Goal: Task Accomplishment & Management: Use online tool/utility

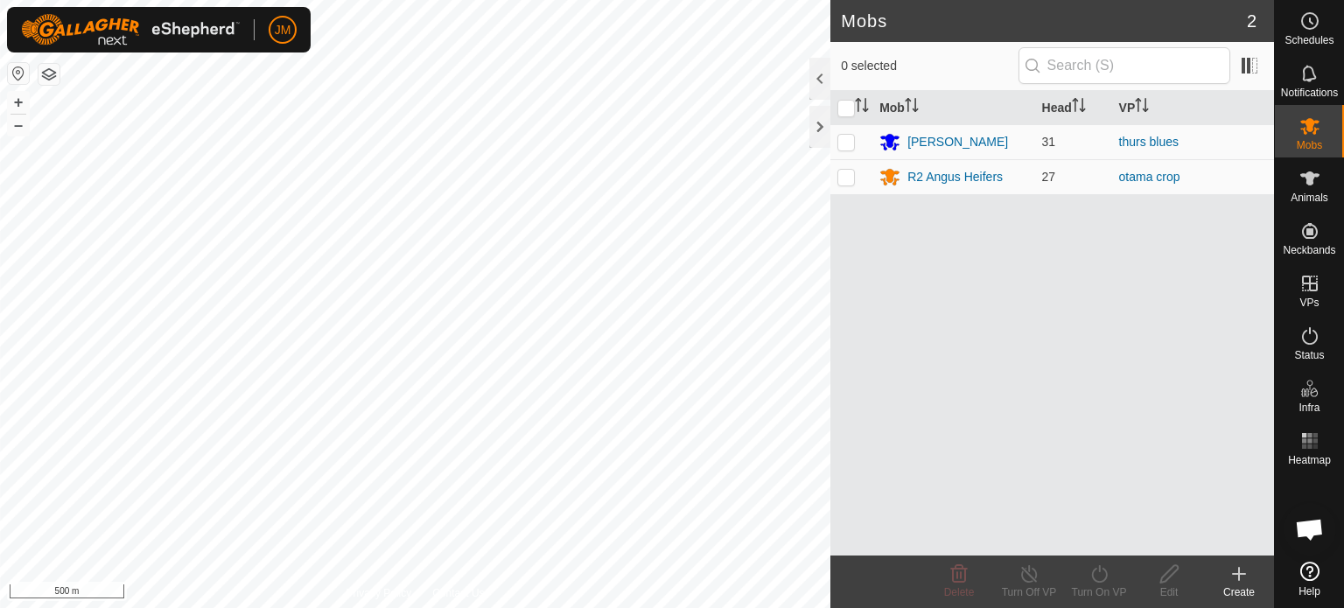
click at [840, 307] on div "Mobs 2 0 selected Mob Head [PERSON_NAME] 31 thurs blues R2 [PERSON_NAME] 27 ota…" at bounding box center [637, 304] width 1274 height 608
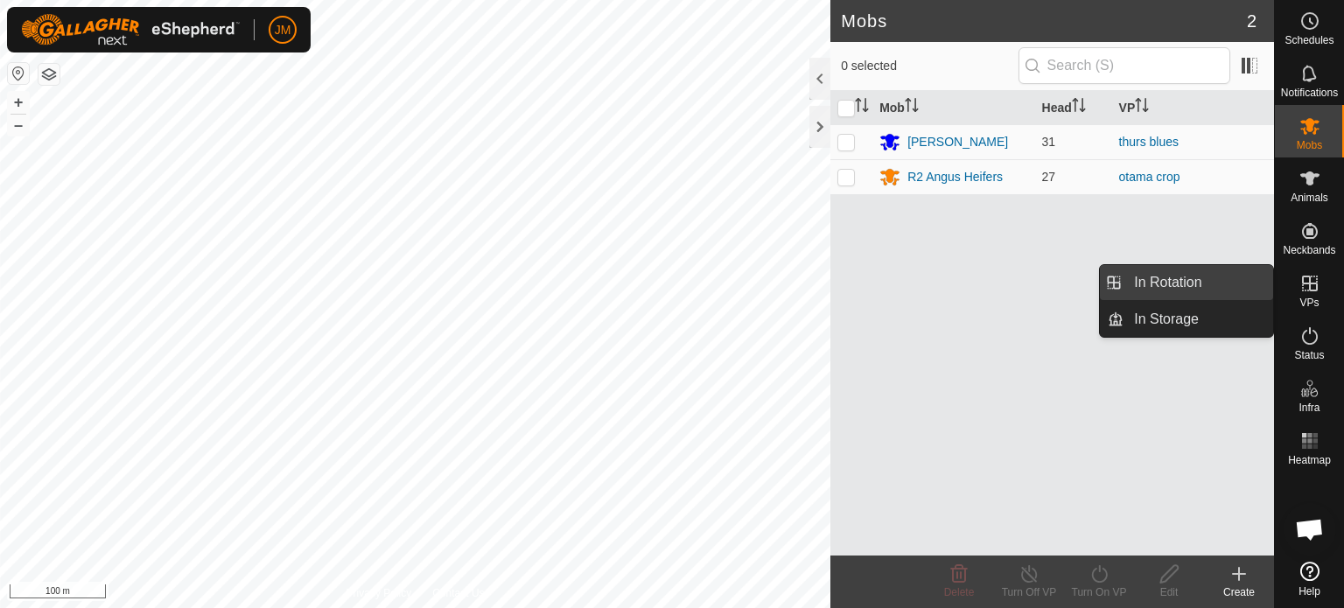
click at [1188, 286] on link "In Rotation" at bounding box center [1199, 282] width 150 height 35
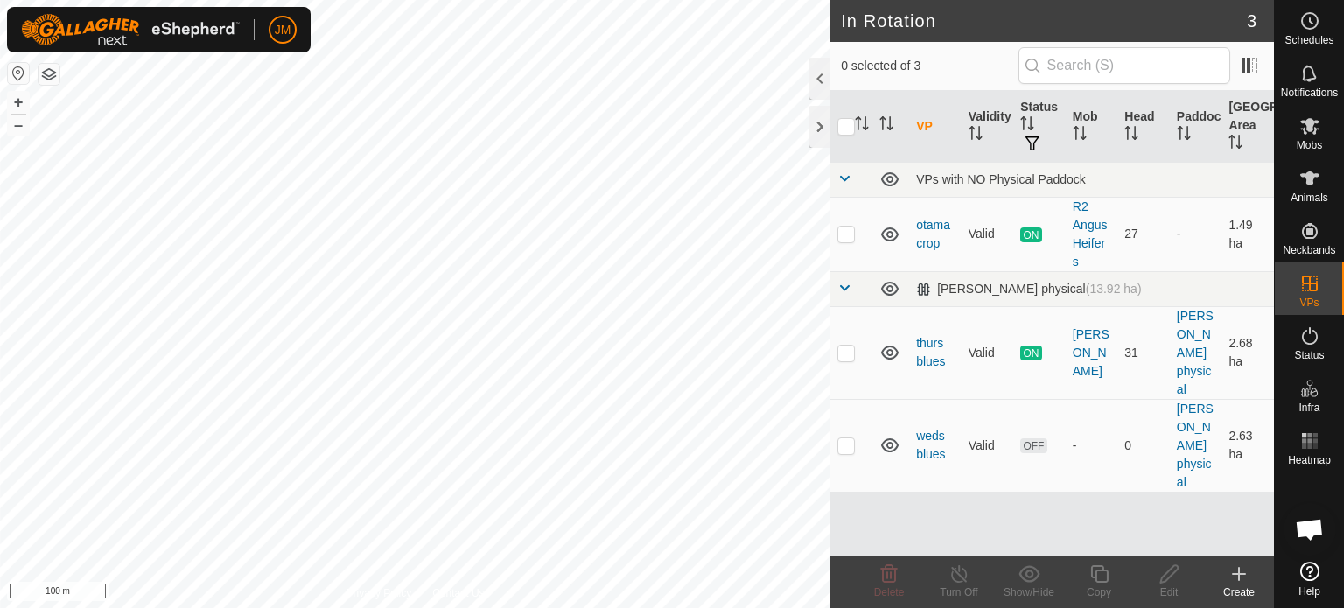
click at [1236, 572] on icon at bounding box center [1239, 574] width 21 height 21
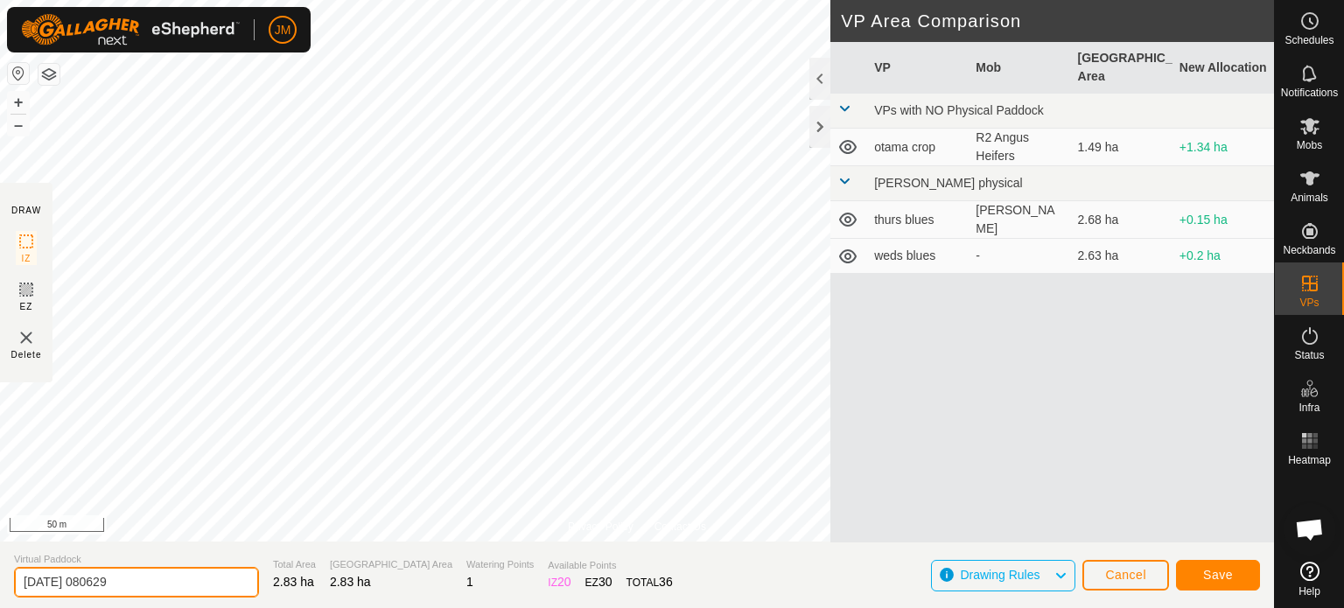
click at [193, 573] on input "[DATE] 080629" at bounding box center [136, 582] width 245 height 31
type input "2"
type input "blue fri"
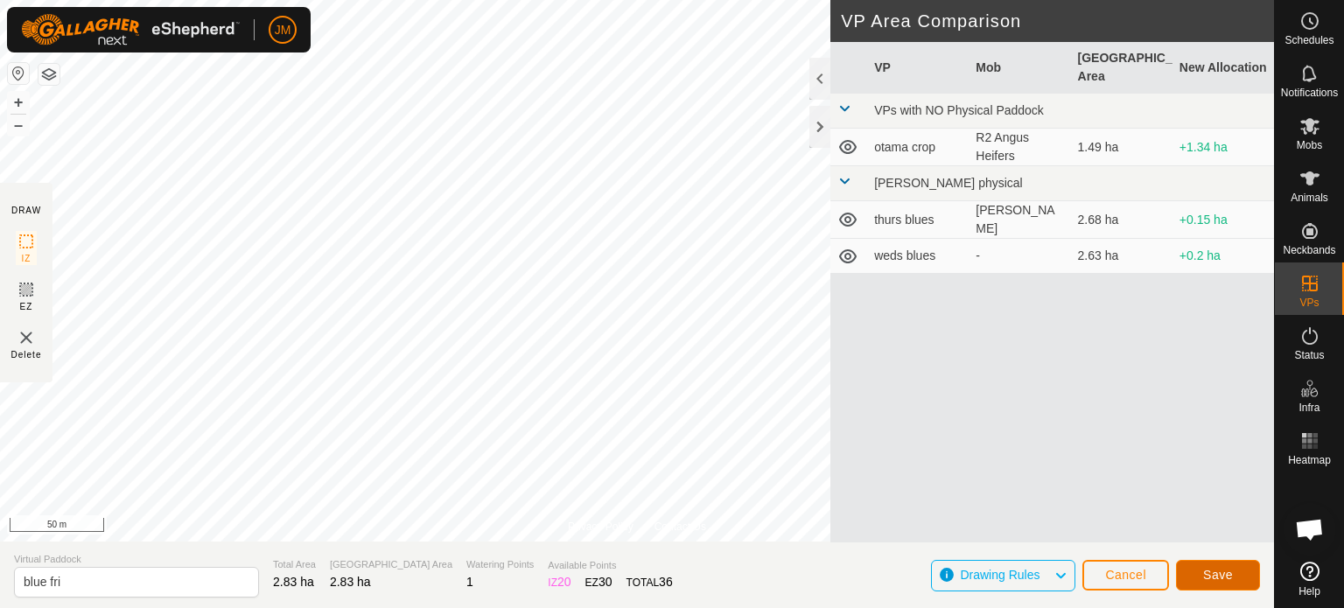
click at [1230, 572] on span "Save" at bounding box center [1218, 575] width 30 height 14
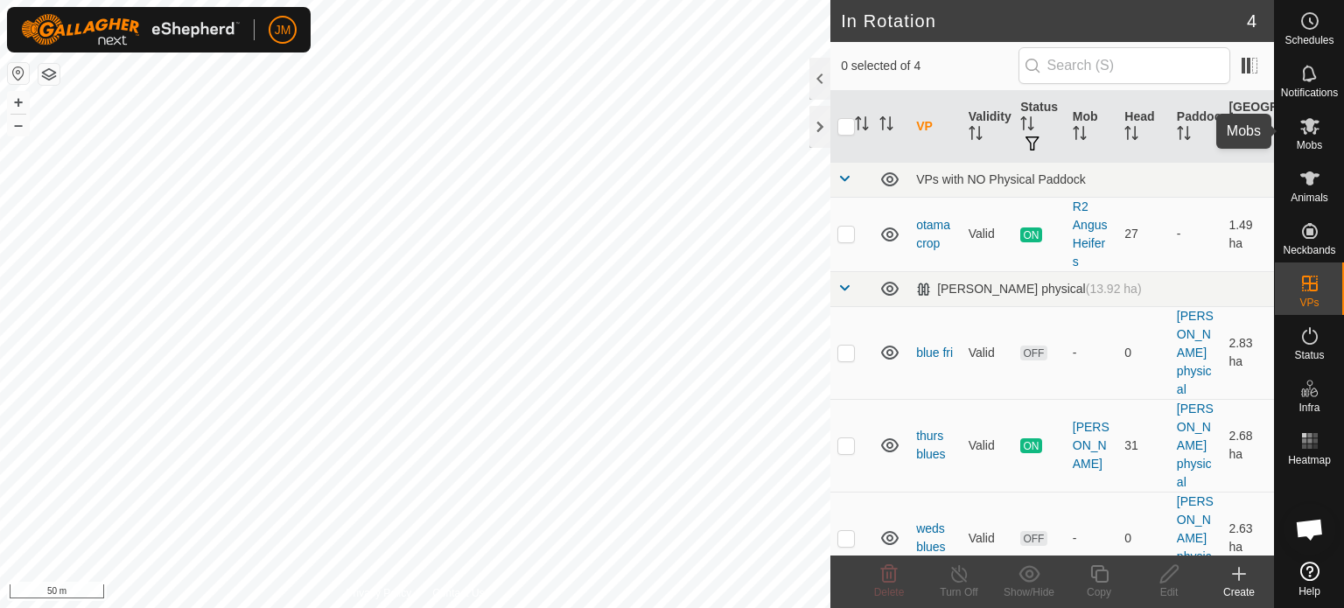
click at [1313, 129] on icon at bounding box center [1310, 126] width 21 height 21
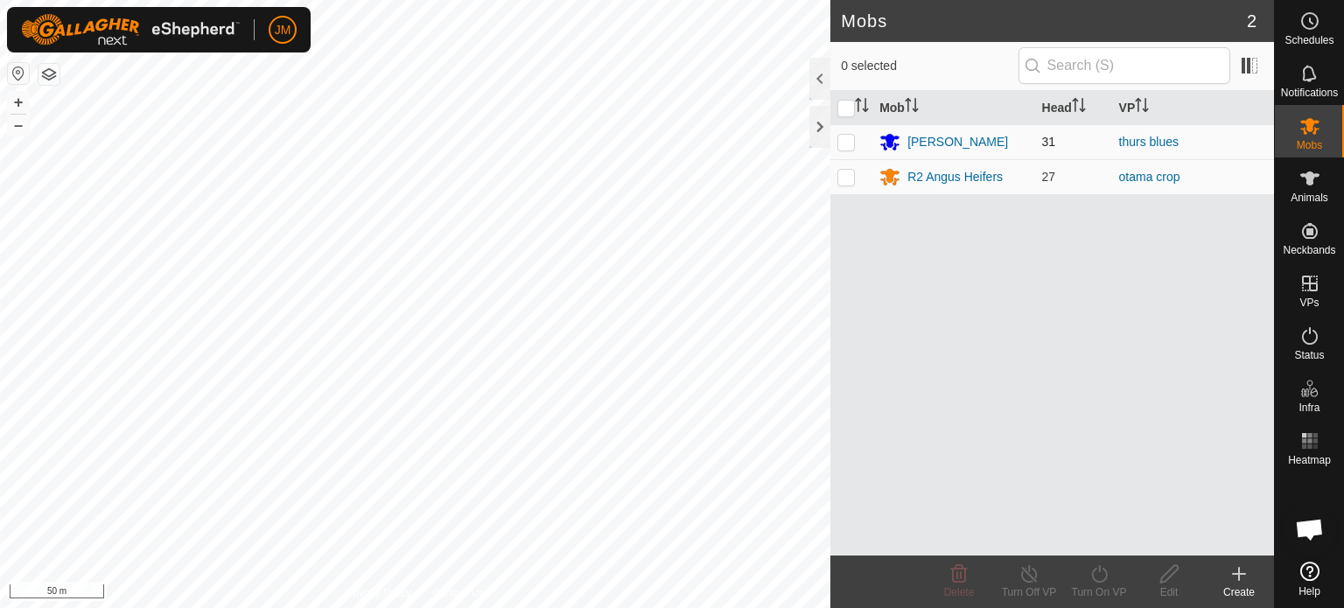
click at [838, 135] on p-checkbox at bounding box center [847, 142] width 18 height 14
checkbox input "true"
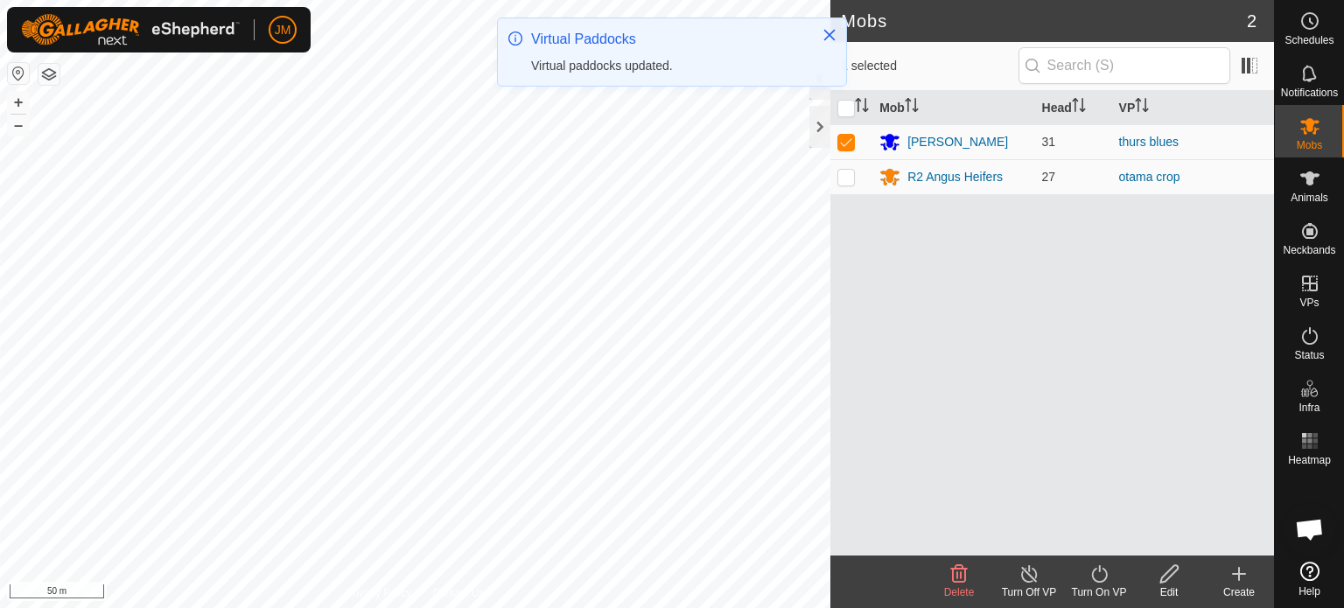
click at [1100, 574] on icon at bounding box center [1100, 574] width 22 height 21
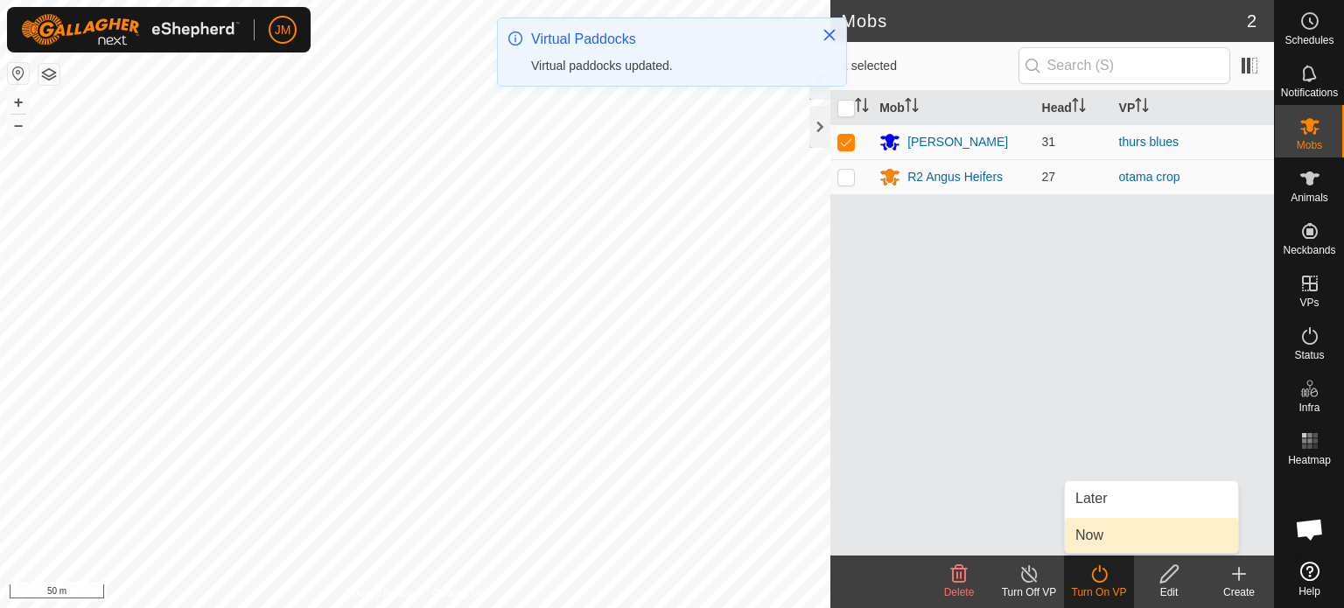
click at [1111, 544] on link "Now" at bounding box center [1151, 535] width 173 height 35
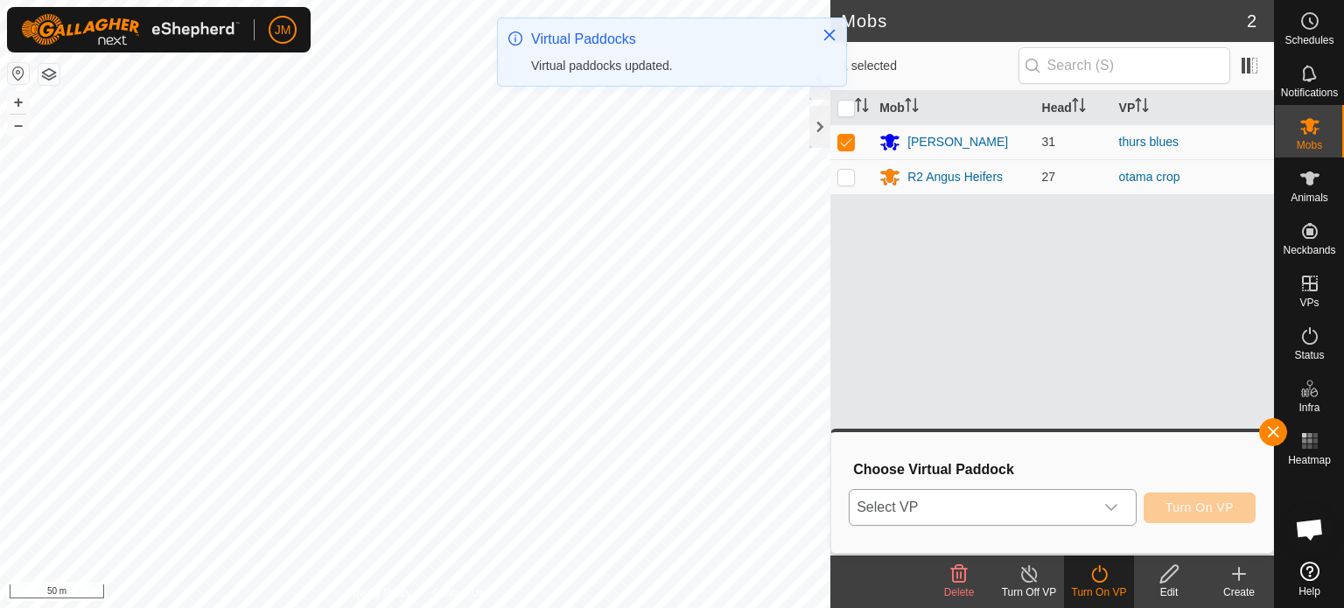
click at [1102, 505] on div "dropdown trigger" at bounding box center [1111, 507] width 35 height 35
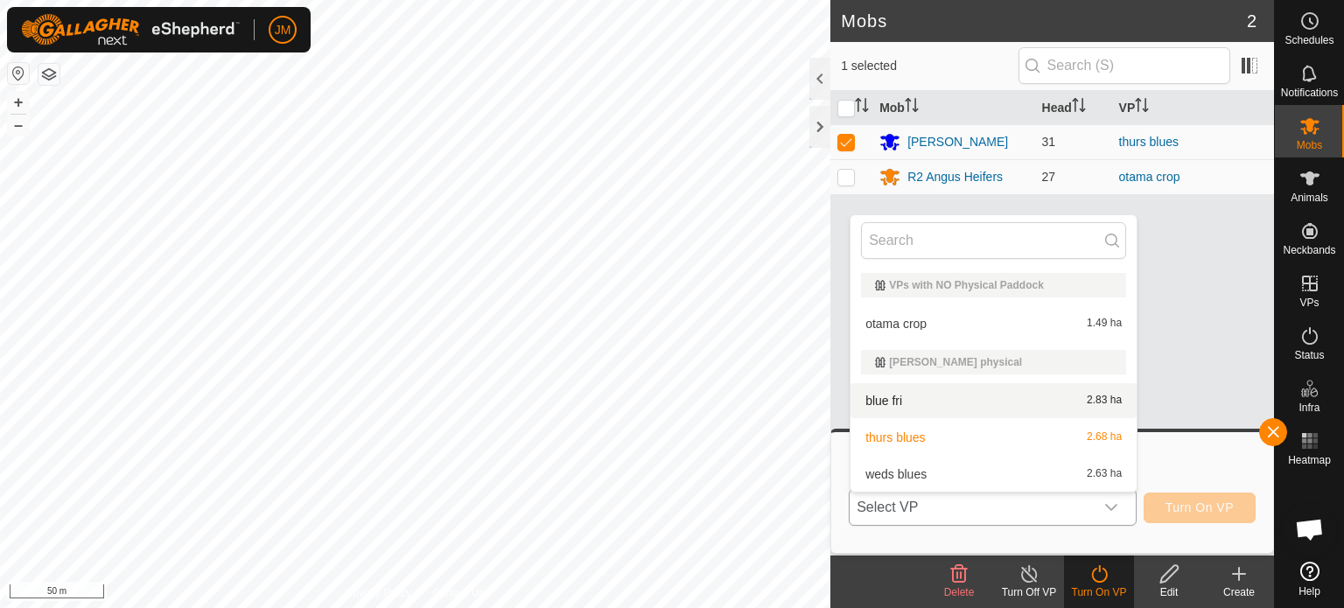
click at [1064, 403] on li "blue fri 2.83 ha" at bounding box center [994, 400] width 286 height 35
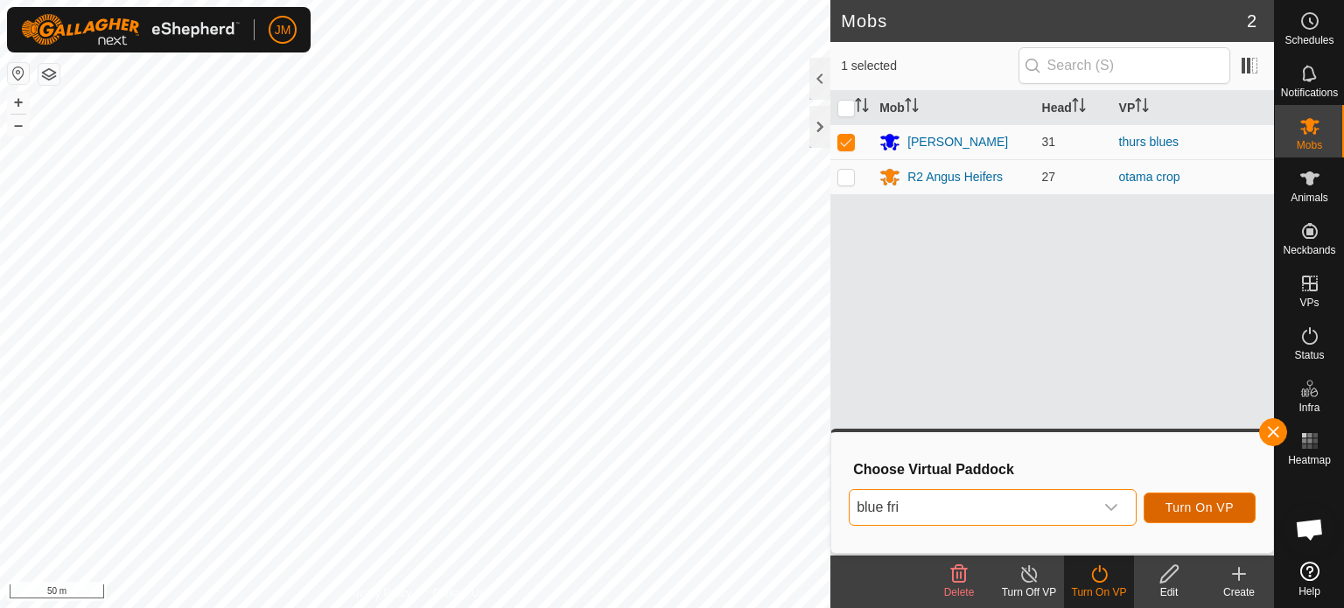
click at [1196, 507] on span "Turn On VP" at bounding box center [1200, 508] width 68 height 14
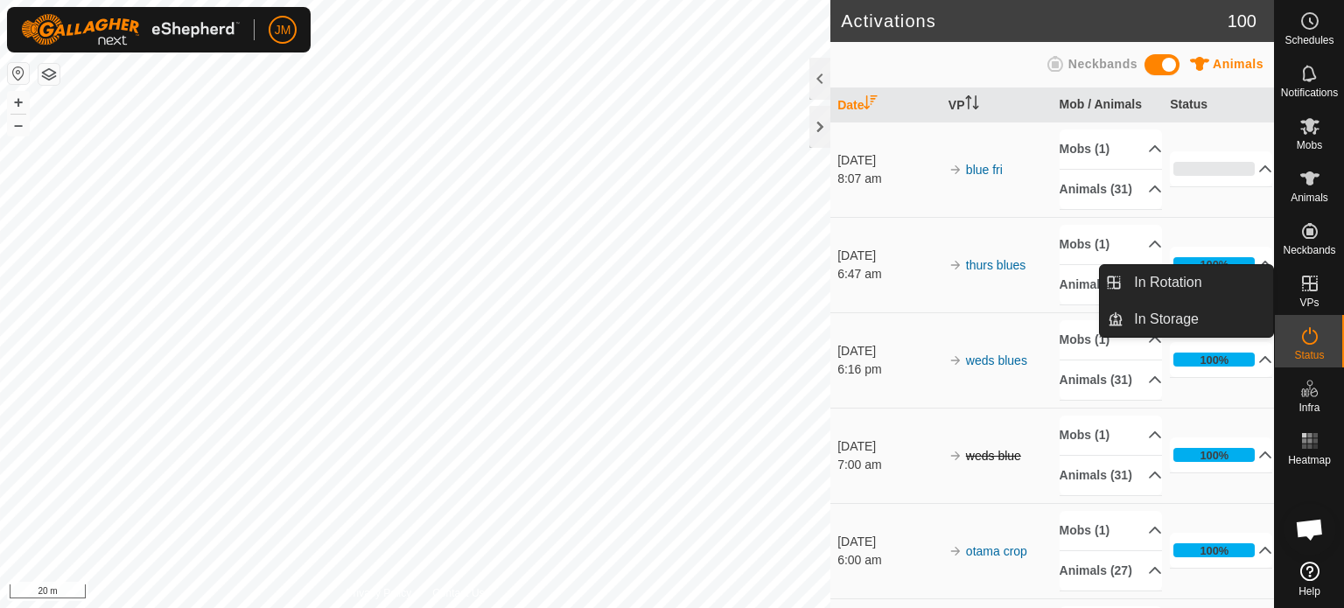
click at [1305, 284] on icon at bounding box center [1310, 283] width 21 height 21
click at [1183, 285] on link "In Rotation" at bounding box center [1199, 282] width 150 height 35
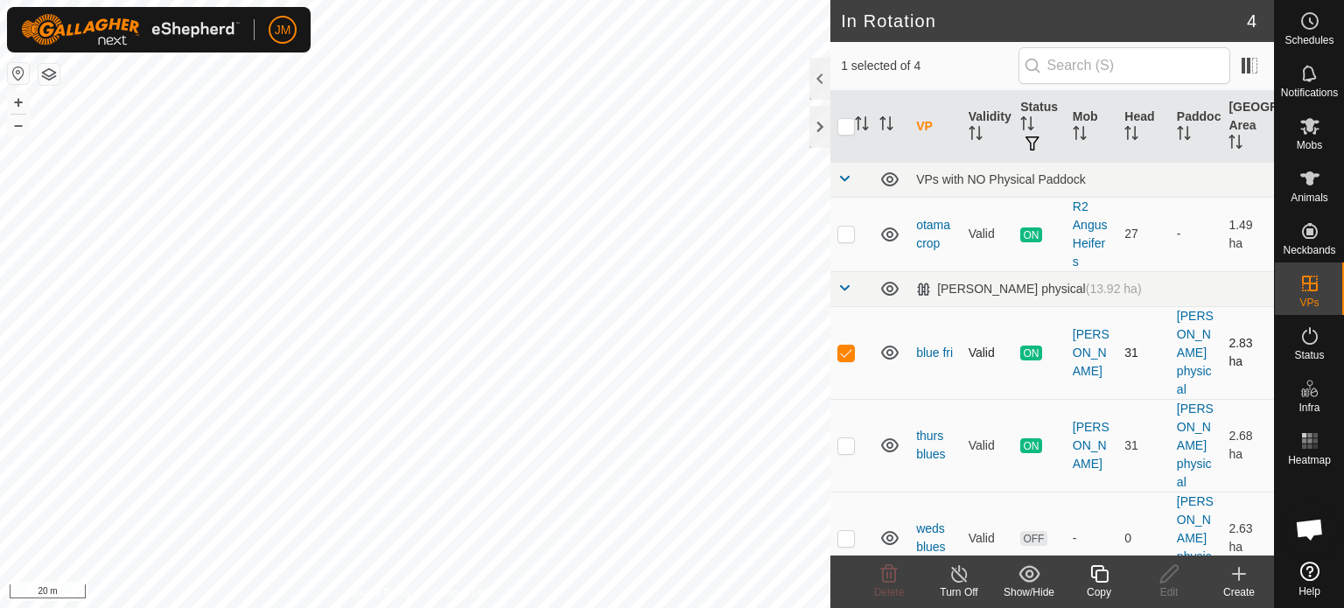
click at [851, 354] on p-checkbox at bounding box center [847, 353] width 18 height 14
checkbox input "false"
click at [844, 447] on p-checkbox at bounding box center [847, 446] width 18 height 14
click at [841, 445] on p-checkbox at bounding box center [847, 446] width 18 height 14
checkbox input "false"
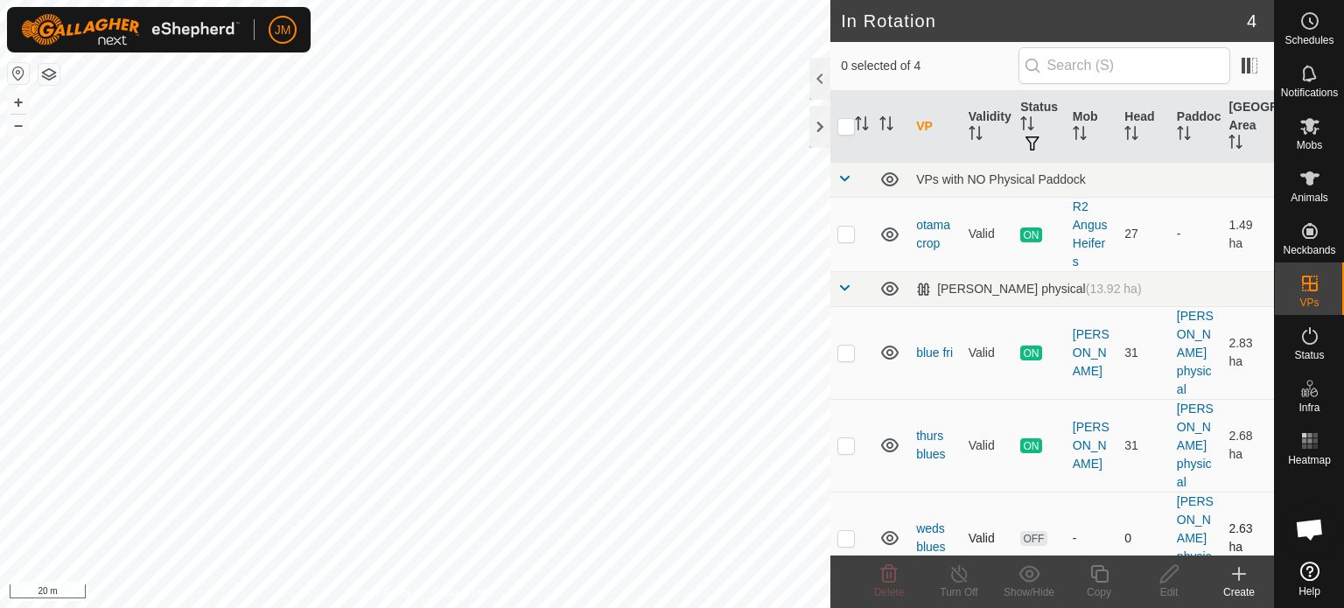
click at [839, 536] on p-checkbox at bounding box center [847, 538] width 18 height 14
click at [889, 575] on icon at bounding box center [889, 574] width 21 height 21
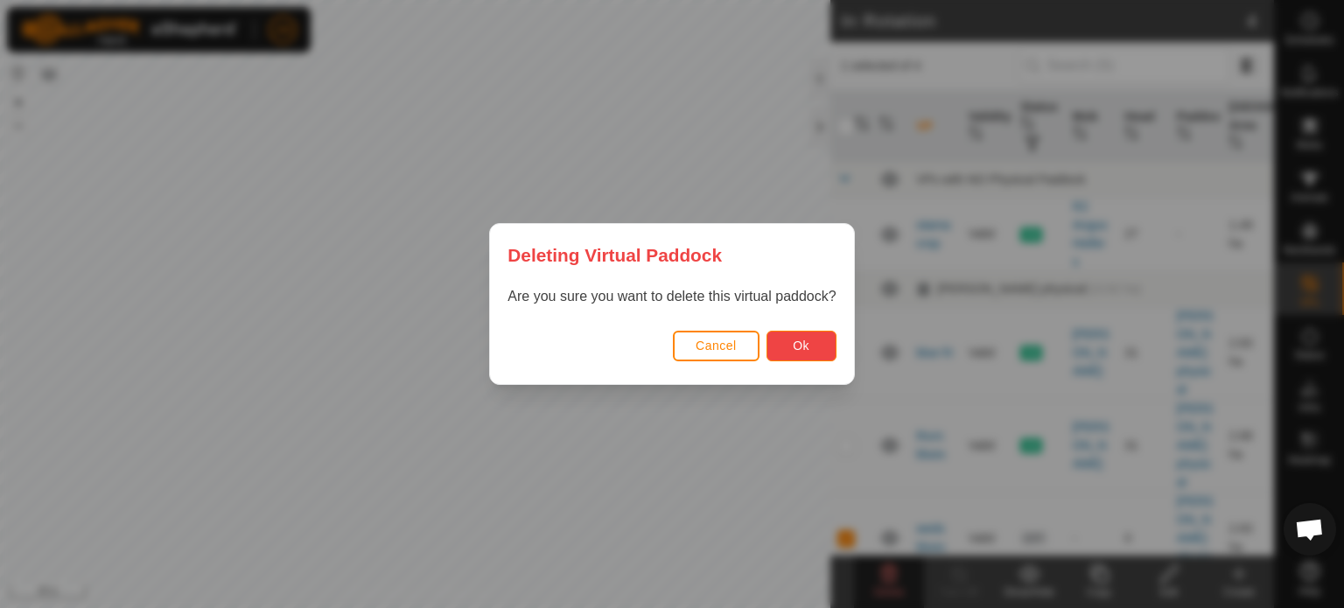
click at [788, 350] on button "Ok" at bounding box center [802, 346] width 70 height 31
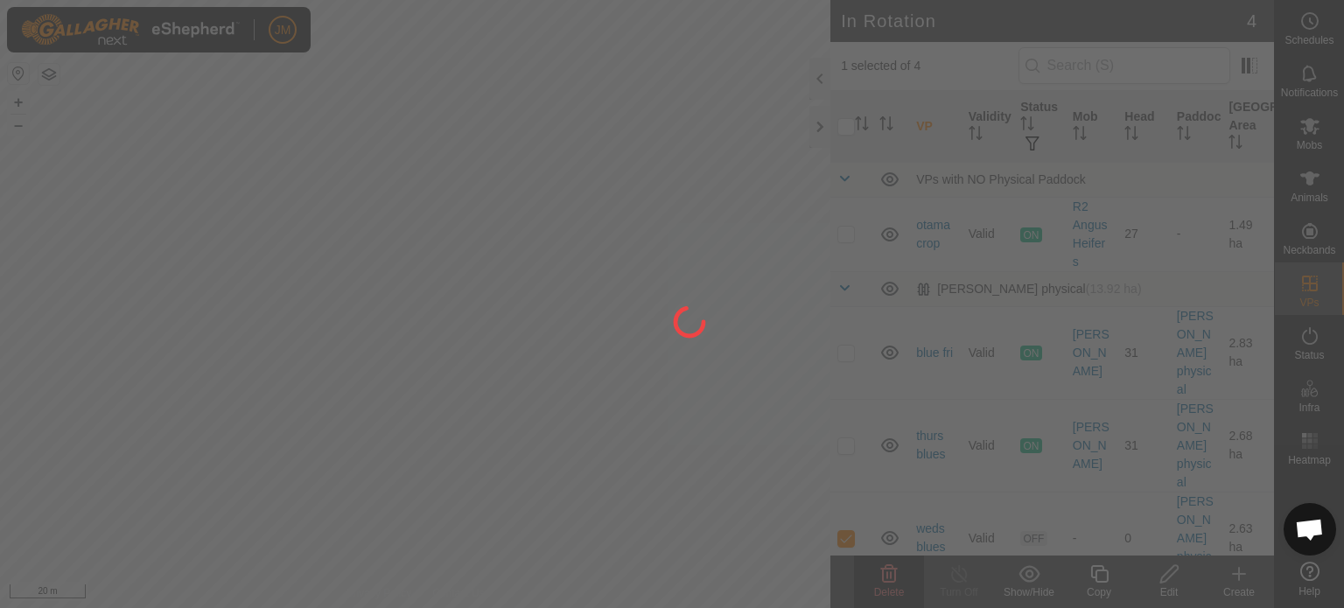
checkbox input "false"
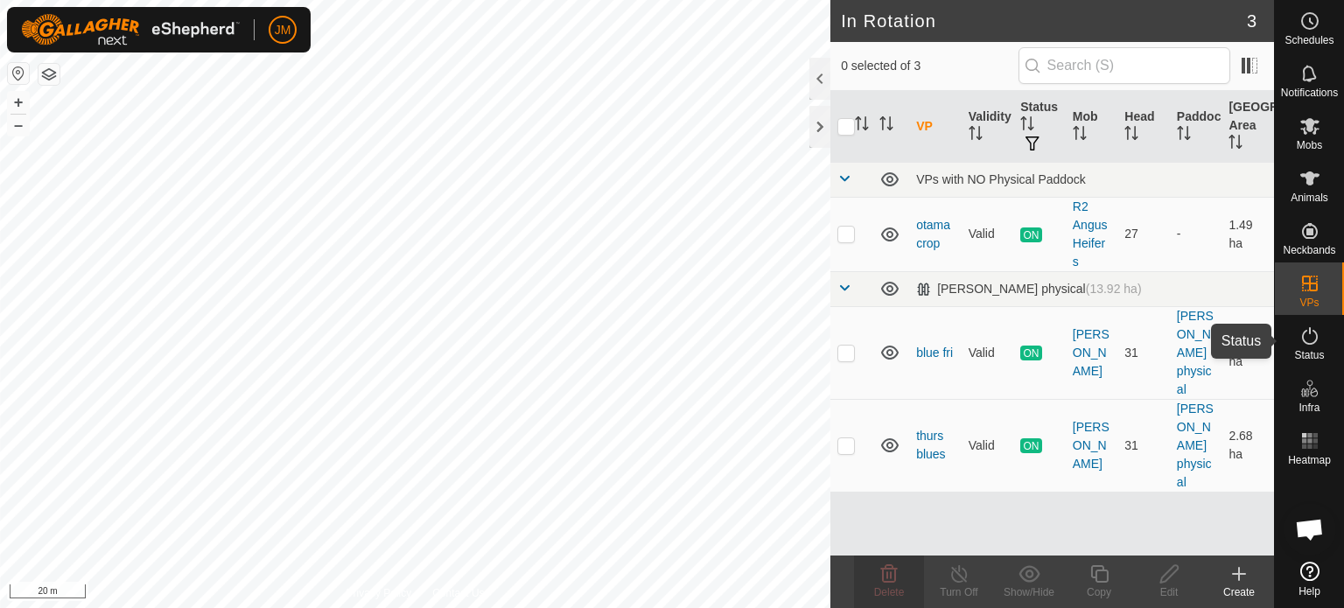
click at [1306, 339] on icon at bounding box center [1310, 336] width 21 height 21
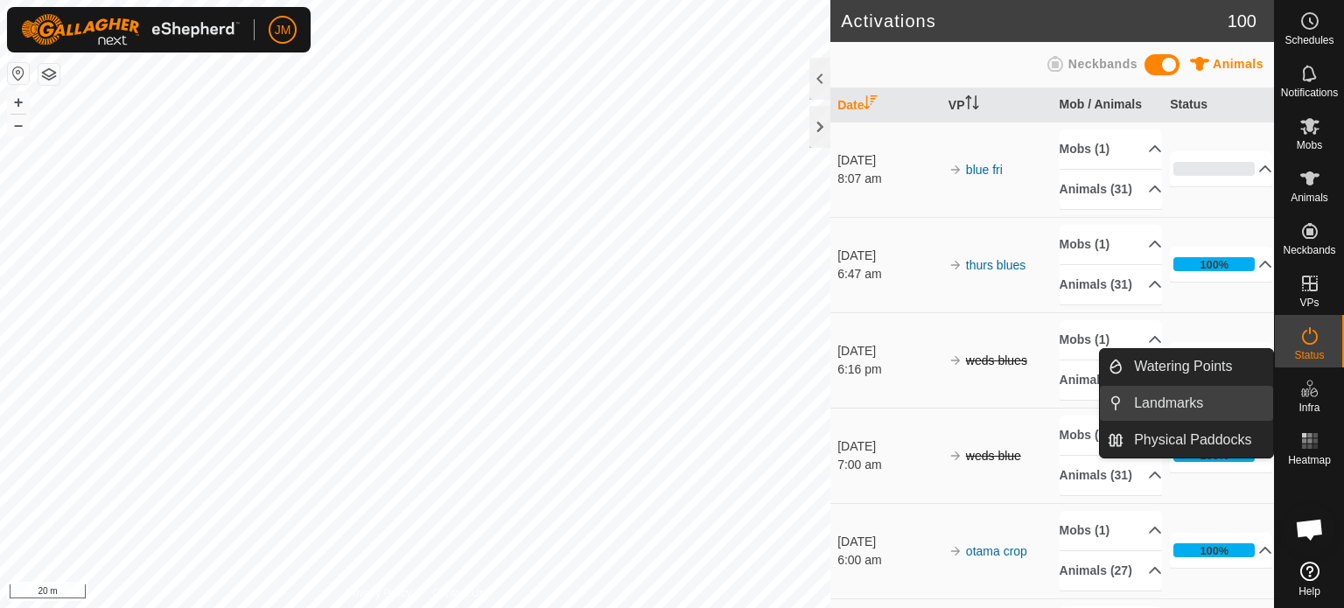
click at [1213, 408] on link "Landmarks" at bounding box center [1199, 403] width 150 height 35
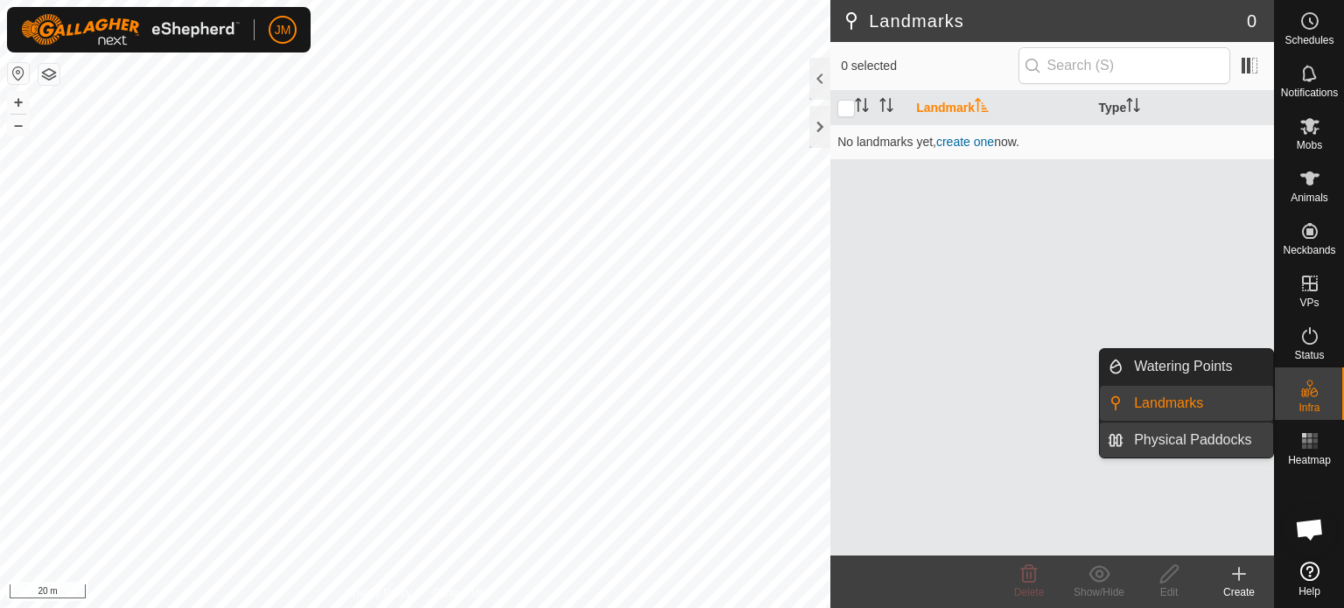
click at [1182, 435] on link "Physical Paddocks" at bounding box center [1199, 440] width 150 height 35
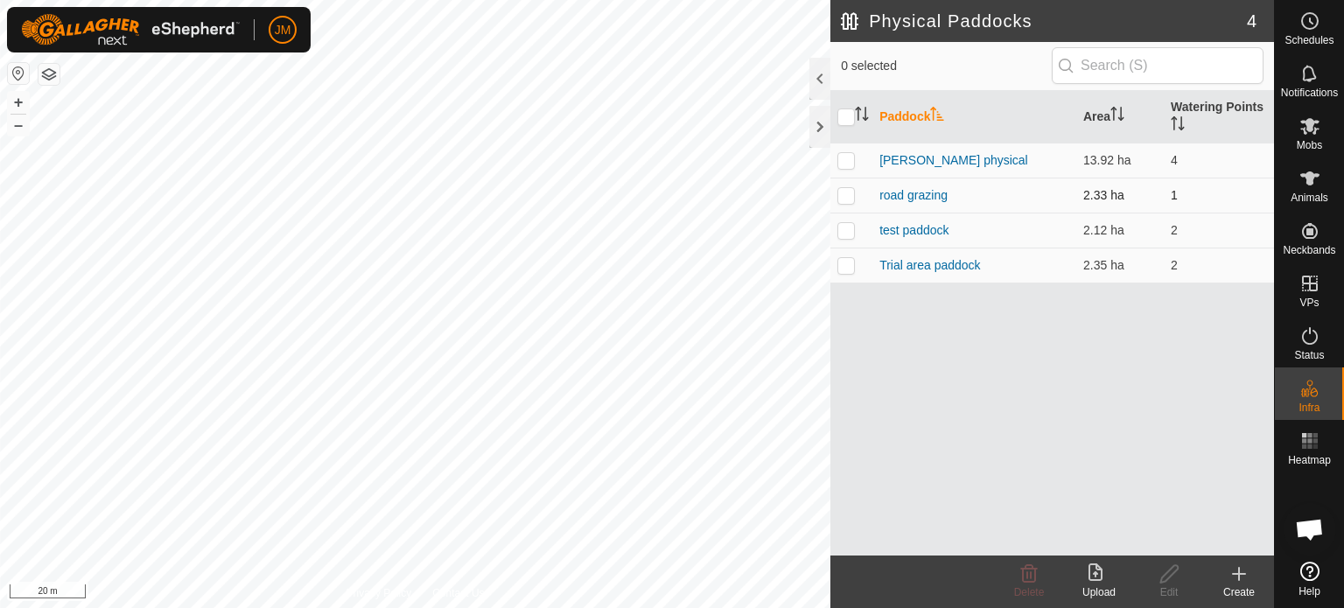
click at [847, 195] on p-checkbox at bounding box center [847, 195] width 18 height 14
checkbox input "true"
click at [849, 229] on p-checkbox at bounding box center [847, 230] width 18 height 14
checkbox input "true"
click at [852, 267] on p-checkbox at bounding box center [847, 265] width 18 height 14
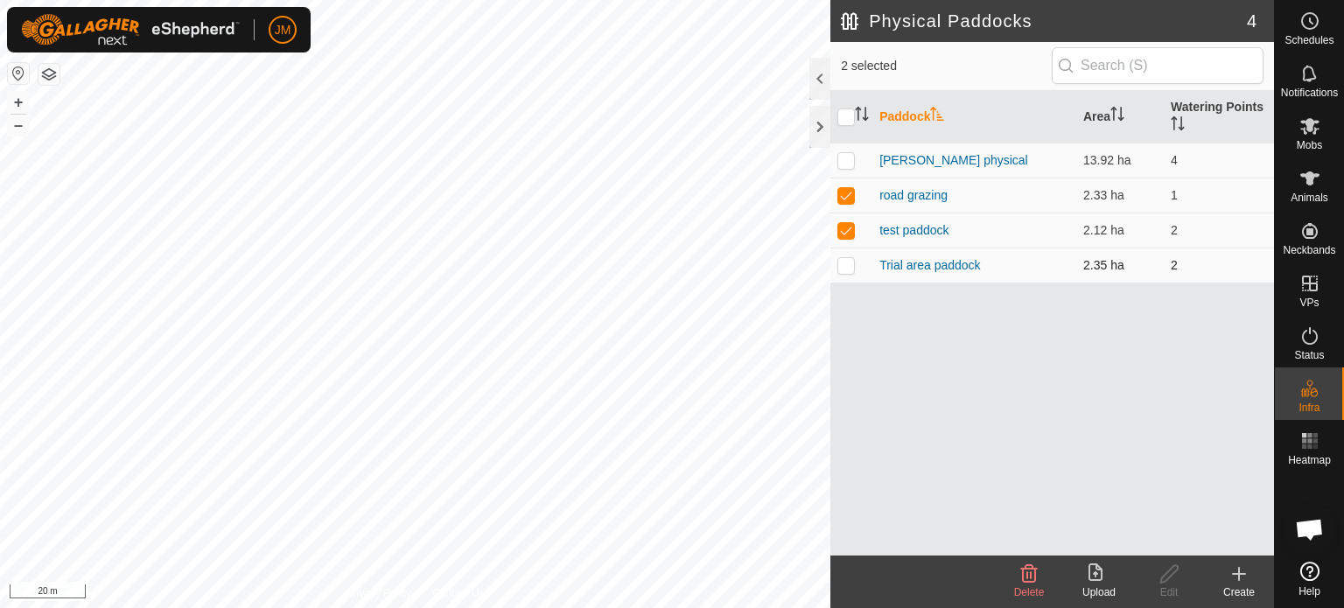
checkbox input "true"
click at [1034, 576] on icon at bounding box center [1029, 574] width 21 height 21
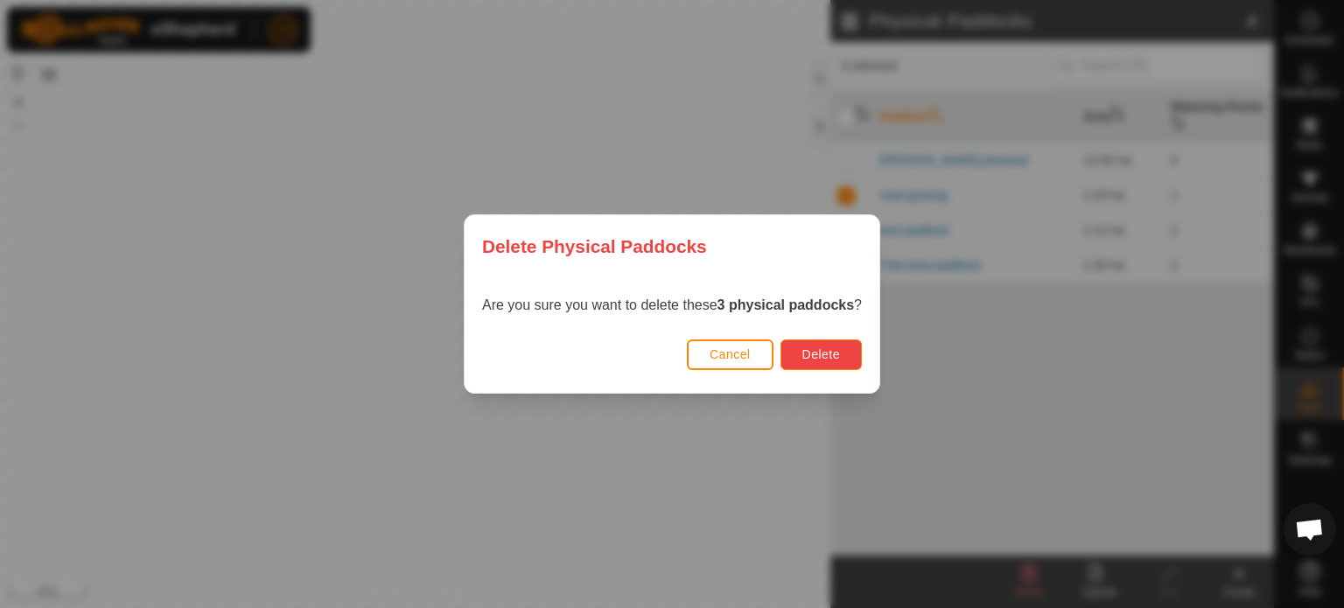
click at [847, 351] on button "Delete" at bounding box center [821, 355] width 81 height 31
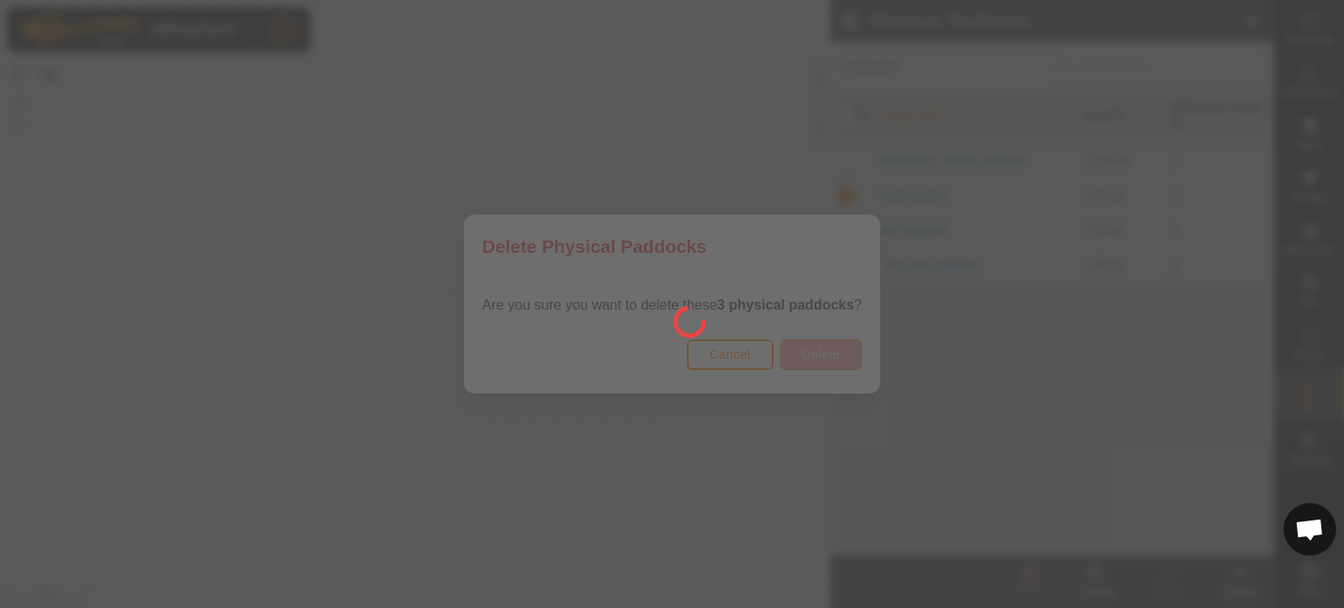
checkbox input "false"
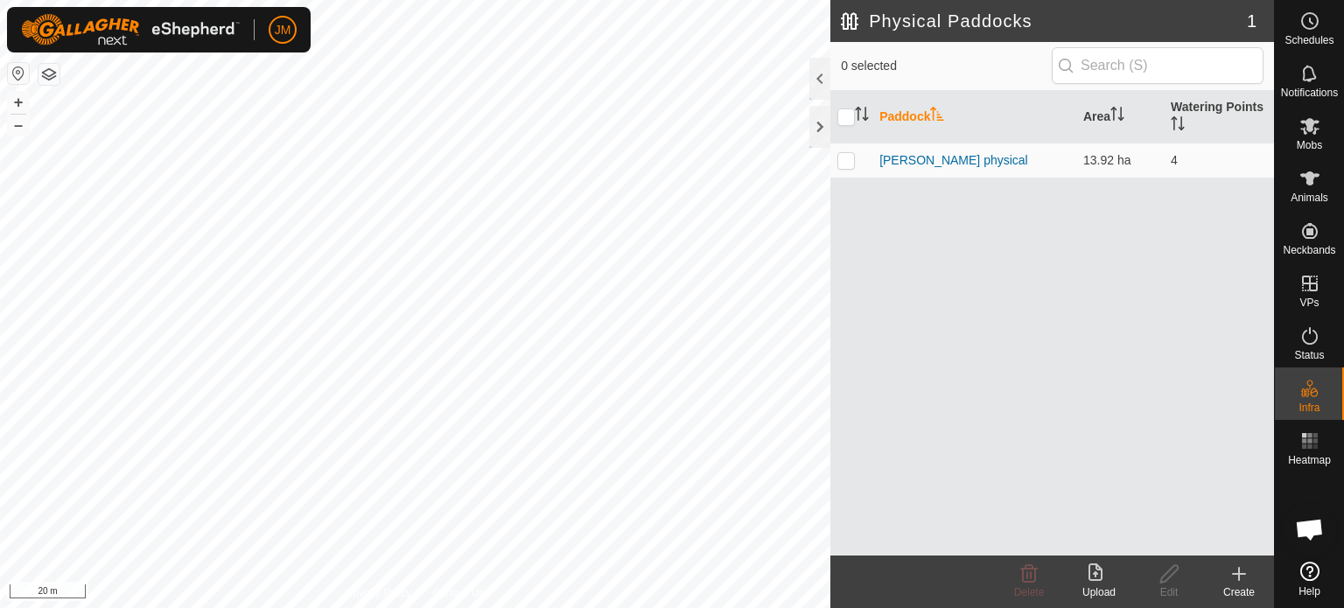
click at [1308, 573] on icon at bounding box center [1310, 571] width 19 height 19
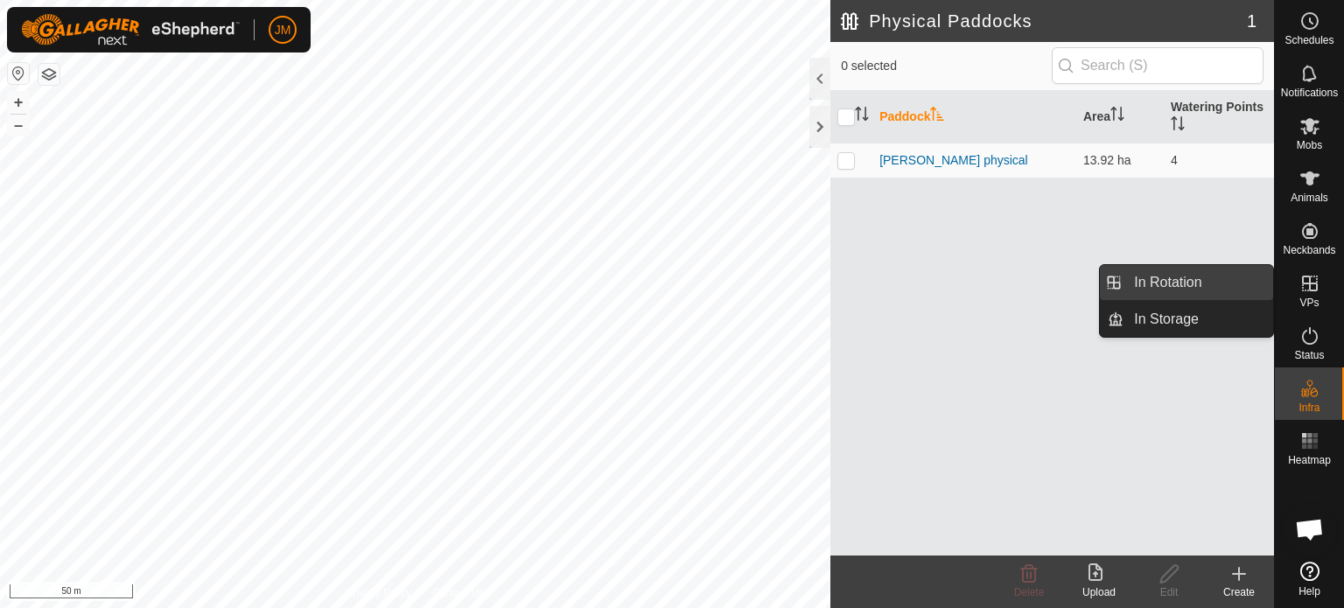
drag, startPoint x: 1250, startPoint y: 284, endPoint x: 1231, endPoint y: 279, distance: 18.9
click at [1231, 279] on link "In Rotation" at bounding box center [1199, 282] width 150 height 35
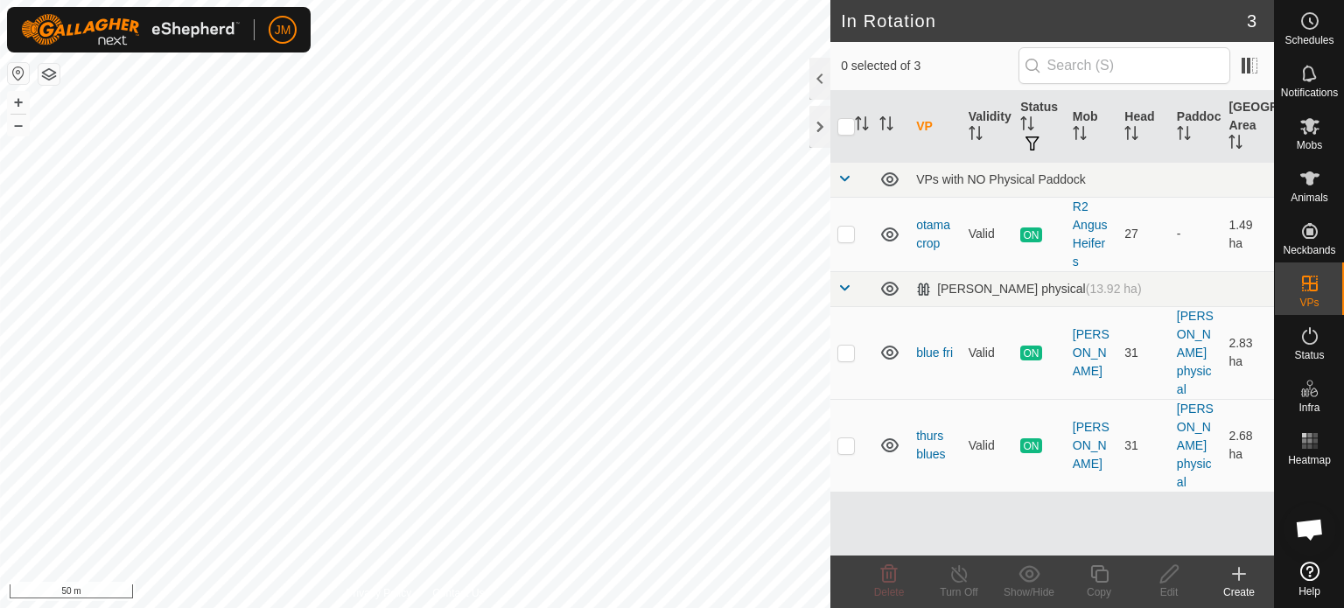
click at [1243, 574] on icon at bounding box center [1239, 574] width 12 height 0
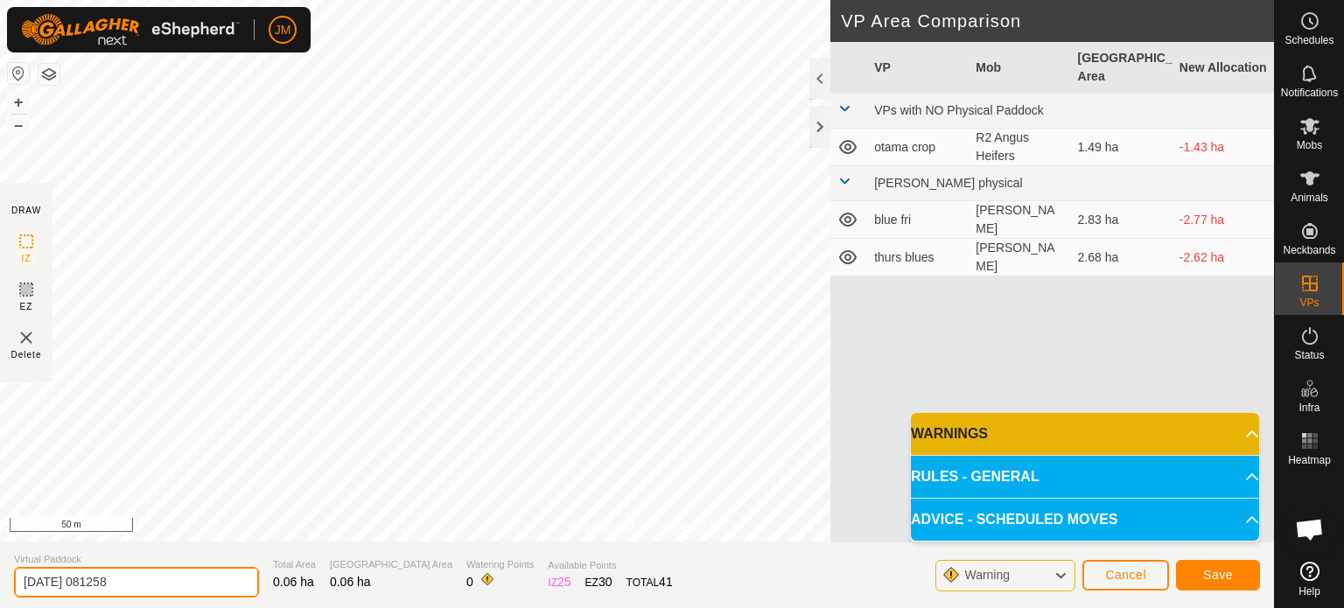
click at [159, 580] on input "[DATE] 081258" at bounding box center [136, 582] width 245 height 31
type input "2"
type input "dead cow"
click at [1232, 575] on span "Save" at bounding box center [1218, 575] width 30 height 14
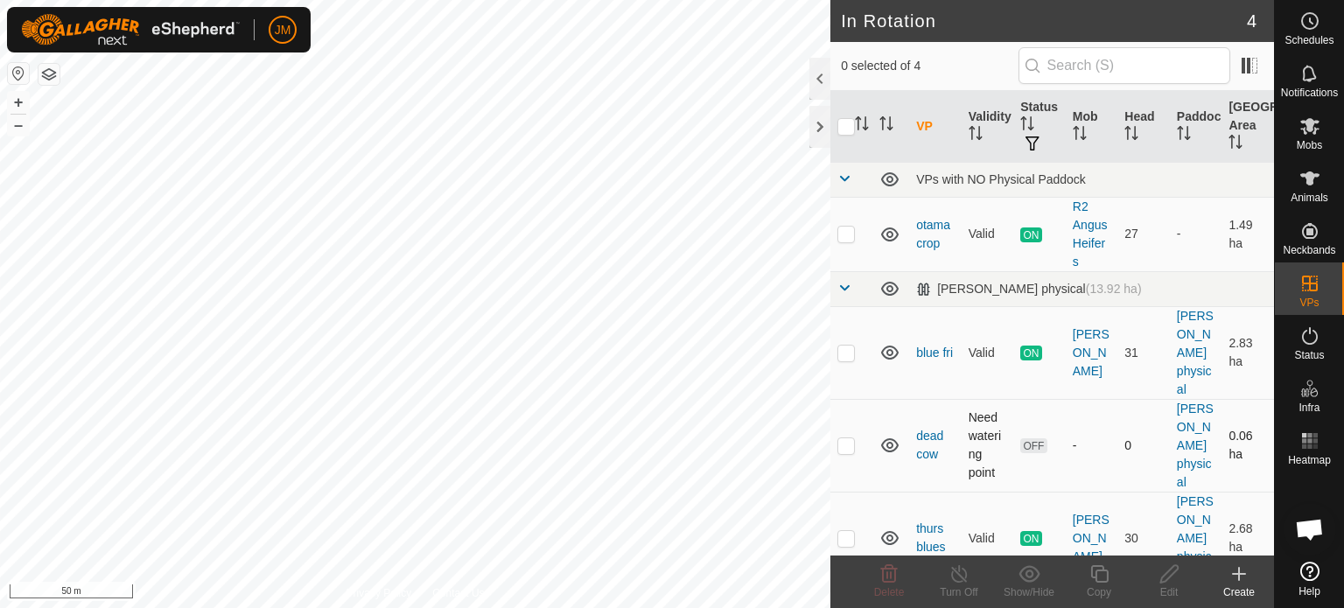
click at [847, 447] on p-checkbox at bounding box center [847, 446] width 18 height 14
click at [848, 446] on p-checkbox at bounding box center [847, 446] width 18 height 14
click at [848, 444] on p-checkbox at bounding box center [847, 446] width 18 height 14
click at [890, 575] on icon at bounding box center [889, 574] width 21 height 21
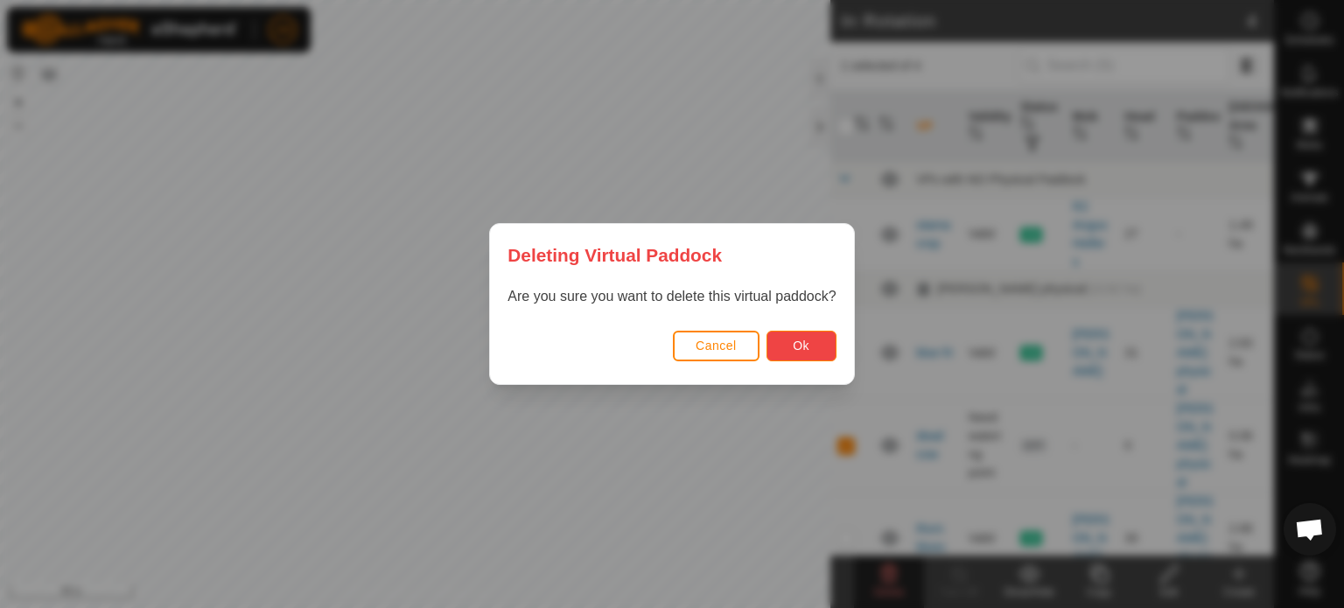
click at [809, 353] on button "Ok" at bounding box center [802, 346] width 70 height 31
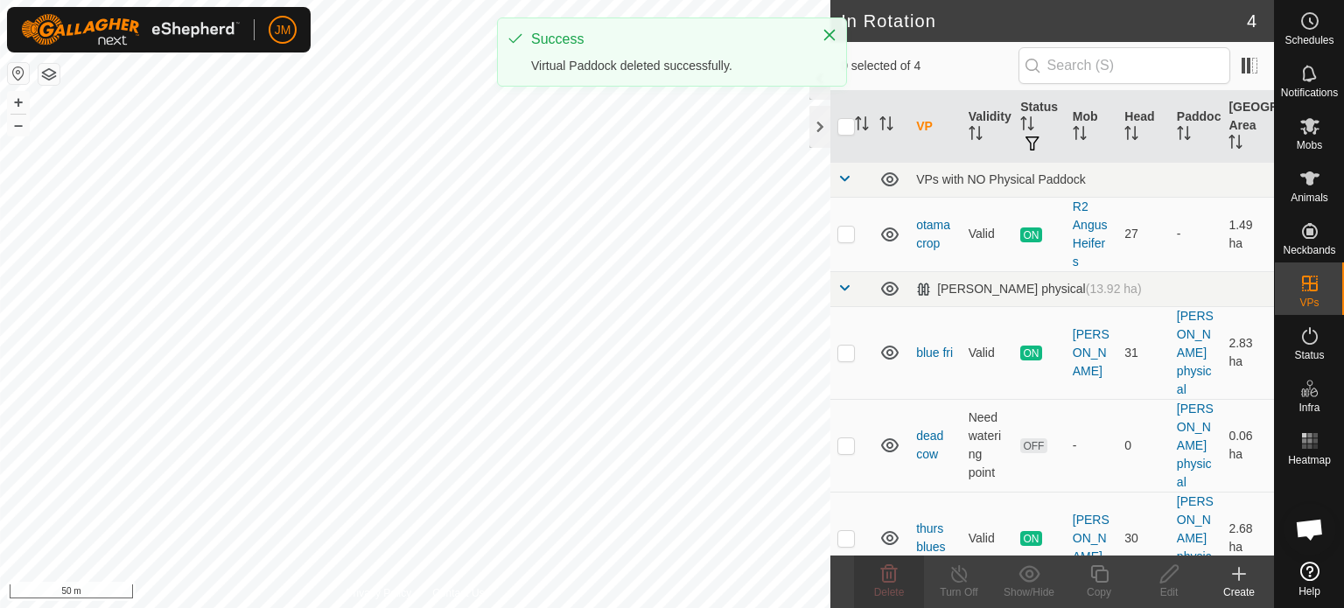
checkbox input "false"
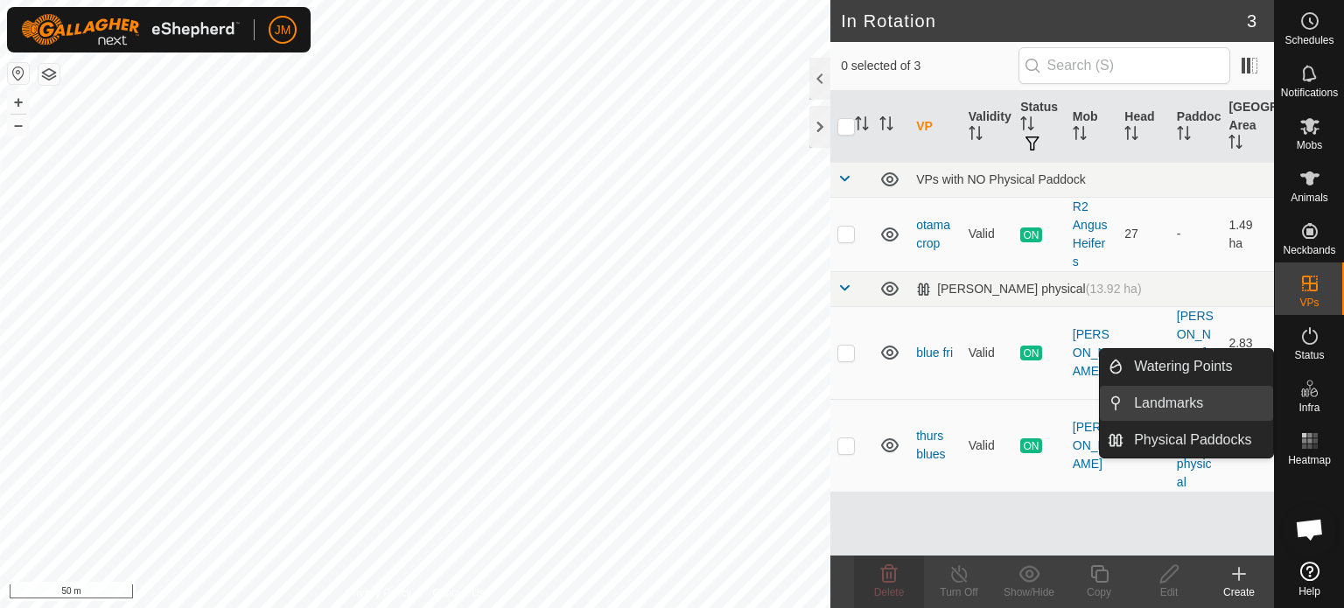
click at [1222, 405] on link "Landmarks" at bounding box center [1199, 403] width 150 height 35
